Goal: Task Accomplishment & Management: Use online tool/utility

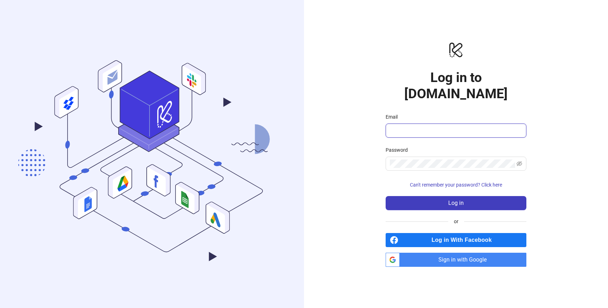
click at [436, 126] on input "Email" at bounding box center [455, 130] width 131 height 8
type input "**********"
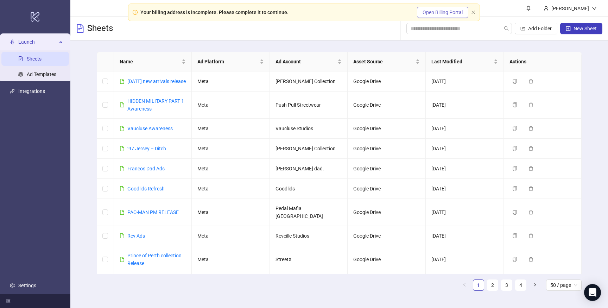
click at [445, 15] on span "Open Billing Portal" at bounding box center [443, 13] width 40 height 6
click at [42, 76] on link "Ad Templates" at bounding box center [42, 74] width 30 height 6
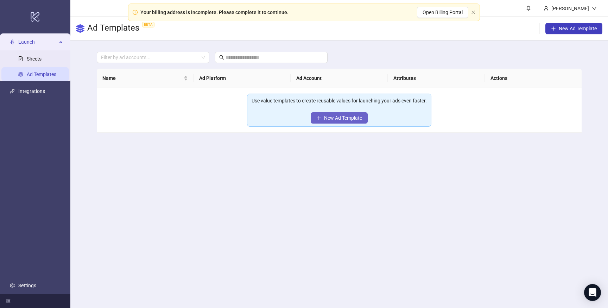
click at [338, 119] on span "New Ad Template" at bounding box center [343, 118] width 38 height 6
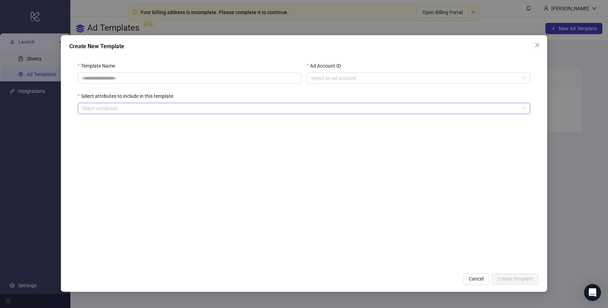
click at [252, 108] on div at bounding box center [300, 108] width 442 height 10
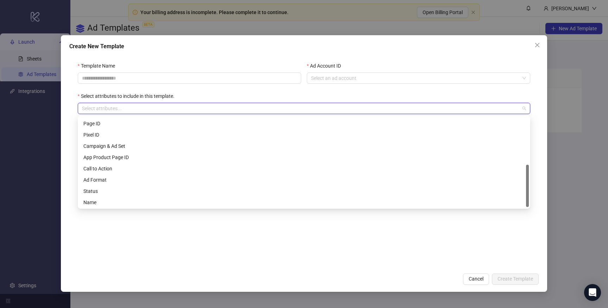
scroll to position [101, 0]
click at [339, 80] on input "Ad Account ID" at bounding box center [415, 78] width 209 height 11
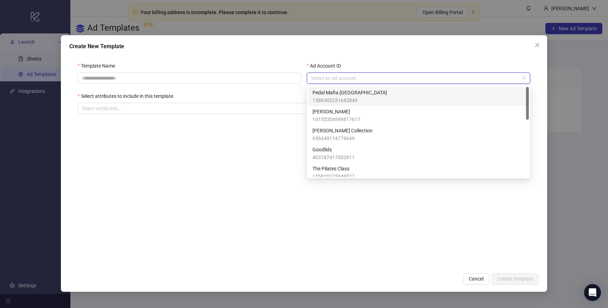
click at [344, 68] on label "Ad Account ID" at bounding box center [326, 66] width 39 height 8
click at [344, 73] on input "Ad Account ID" at bounding box center [415, 78] width 209 height 11
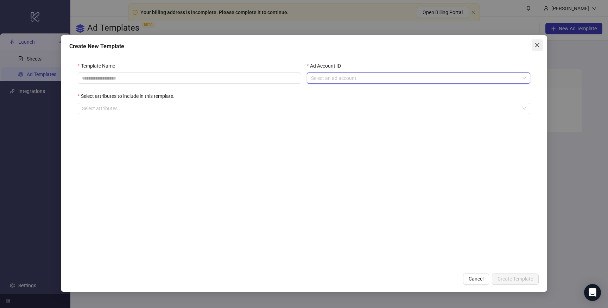
click at [535, 44] on icon "close" at bounding box center [538, 45] width 6 height 6
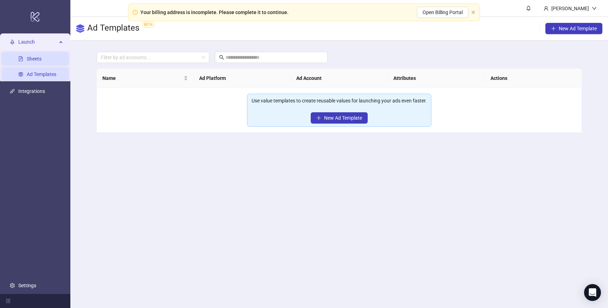
click at [27, 56] on link "Sheets" at bounding box center [34, 59] width 15 height 6
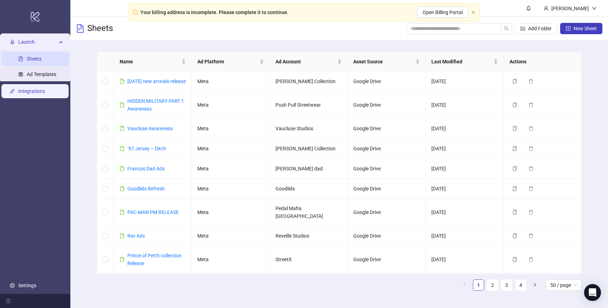
click at [31, 94] on link "Integrations" at bounding box center [31, 91] width 27 height 6
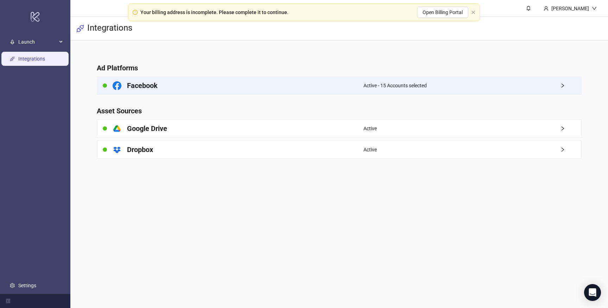
click at [292, 85] on div "Facebook" at bounding box center [230, 86] width 266 height 18
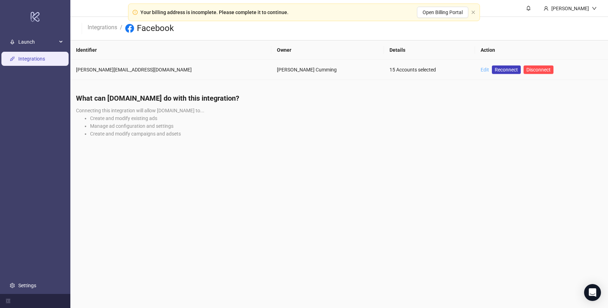
click at [481, 70] on link "Edit" at bounding box center [485, 70] width 8 height 6
